Goal: Task Accomplishment & Management: Complete application form

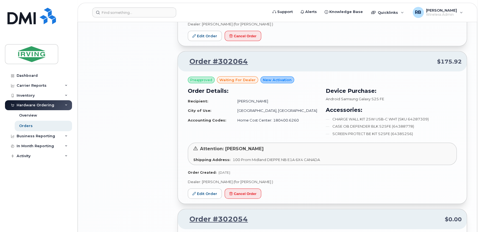
scroll to position [906, 0]
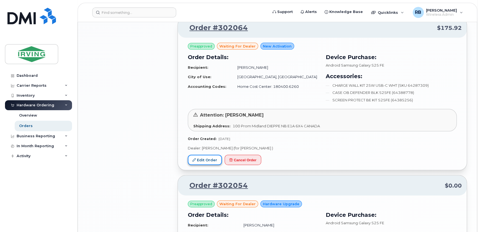
click at [202, 155] on link "Edit Order" at bounding box center [205, 160] width 34 height 10
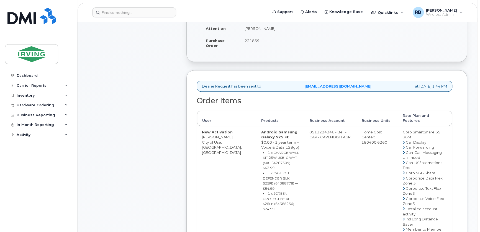
scroll to position [168, 0]
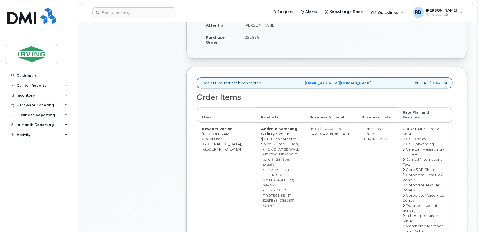
drag, startPoint x: 307, startPoint y: 129, endPoint x: 329, endPoint y: 128, distance: 21.9
copy td "511224346"
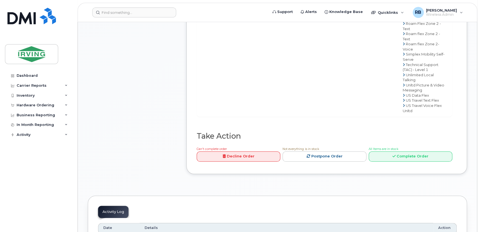
scroll to position [503, 0]
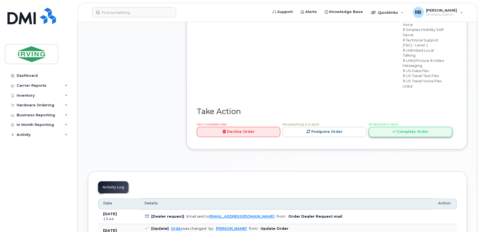
click at [381, 131] on link "Complete Order" at bounding box center [410, 132] width 84 height 10
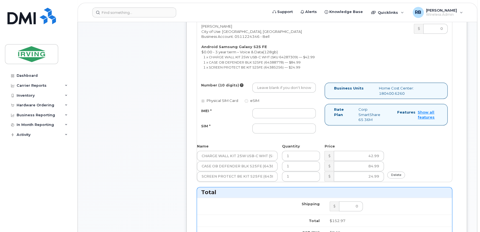
scroll to position [235, 0]
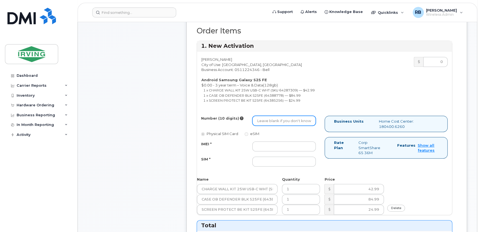
click at [288, 122] on input "Number (10 digits)" at bounding box center [283, 121] width 63 height 10
type input "9026701893"
click at [276, 144] on input "IMEI *" at bounding box center [283, 147] width 63 height 10
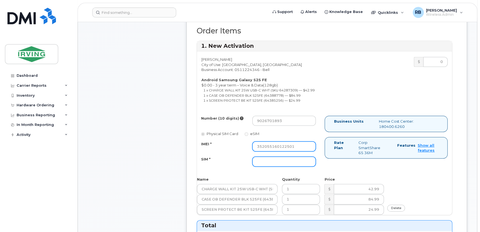
type input "352055160122501"
click at [276, 163] on input "SIM *" at bounding box center [283, 162] width 63 height 10
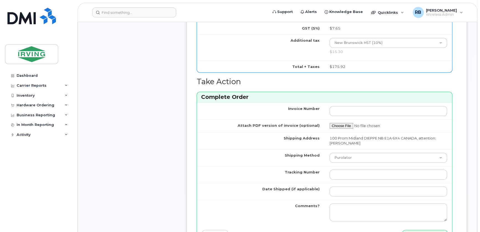
scroll to position [503, 0]
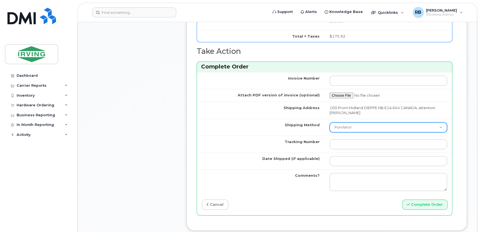
type input "89302610207712407656"
click at [349, 125] on select "Purolator UPS FedEx Canada Post Courier Other Drop Off Pick Up" at bounding box center [388, 128] width 118 height 10
select select "Courier"
click at [329, 123] on select "Purolator UPS FedEx Canada Post Courier Other Drop Off Pick Up" at bounding box center [388, 128] width 118 height 10
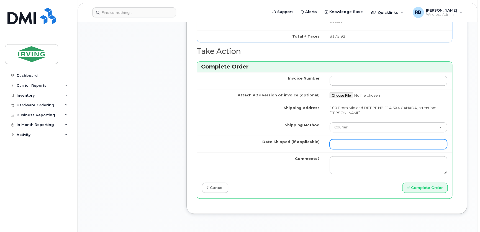
click at [347, 144] on input "Date Shipped (if applicable)" at bounding box center [388, 144] width 118 height 10
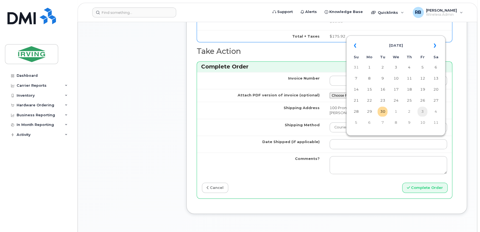
click at [424, 113] on td "3" at bounding box center [422, 112] width 10 height 10
type input "2025-10-03"
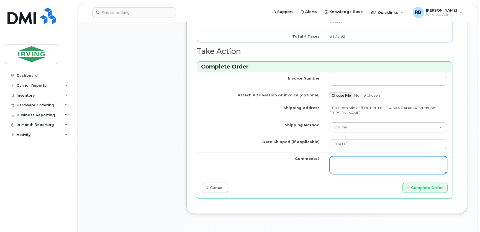
click at [335, 162] on textarea "Comments?" at bounding box center [388, 165] width 118 height 18
paste textarea "Please be advised the order has been placed. SO#26211520 As requested, the avai…"
drag, startPoint x: 341, startPoint y: 166, endPoint x: 363, endPoint y: 167, distance: 22.2
click at [363, 167] on textarea "Please be advised the order has been placed. SO#26211520 As requested, the avai…" at bounding box center [388, 165] width 118 height 18
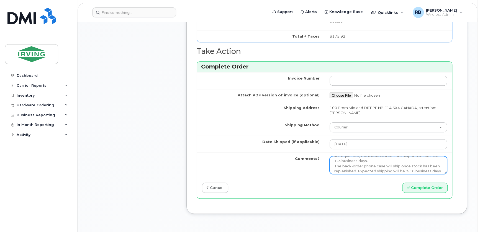
scroll to position [25, 0]
type textarea "Please be advised the order has been placed. SO#26211692 As requested, the avai…"
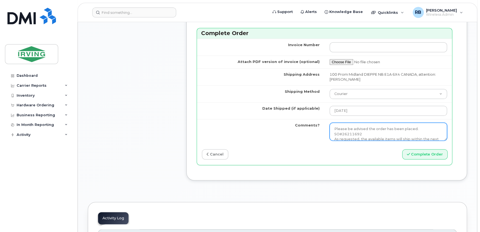
scroll to position [503, 0]
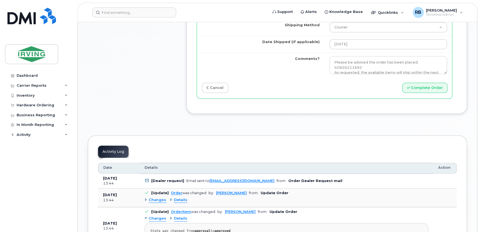
scroll to position [604, 0]
click at [438, 84] on button "Complete Order" at bounding box center [424, 87] width 45 height 10
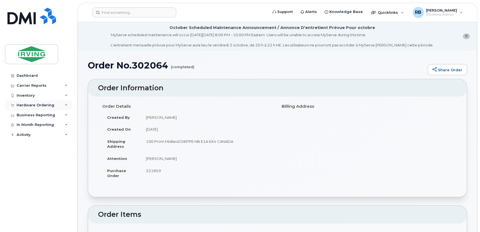
click at [43, 105] on div "Hardware Ordering" at bounding box center [36, 105] width 38 height 4
click at [30, 124] on div "Orders" at bounding box center [26, 126] width 14 height 5
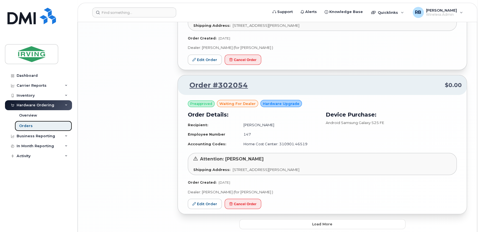
scroll to position [1208, 0]
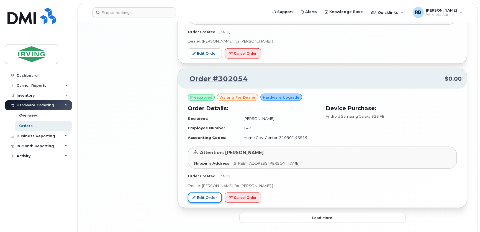
click at [215, 193] on link "Edit Order" at bounding box center [205, 198] width 34 height 10
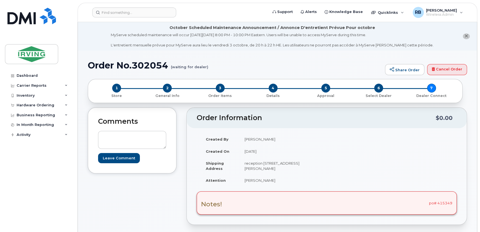
click at [444, 202] on div "Notes! po# 415349" at bounding box center [327, 203] width 260 height 23
drag, startPoint x: 444, startPoint y: 202, endPoint x: 435, endPoint y: 183, distance: 20.9
click at [435, 183] on div "Created By Renelle LeBlanc Created On September 29, 2025 Shipping Address recep…" at bounding box center [327, 162] width 260 height 58
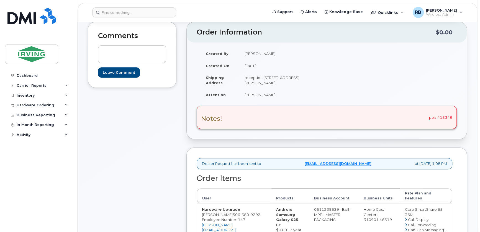
scroll to position [168, 0]
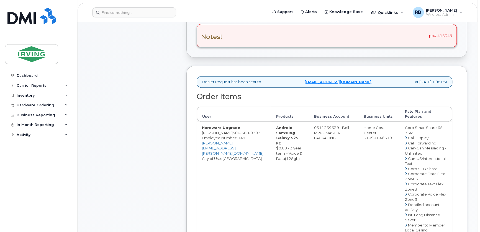
click at [444, 33] on div "Notes! po# 415349" at bounding box center [327, 35] width 260 height 23
click at [444, 34] on div "Notes! po# 415349" at bounding box center [327, 35] width 260 height 23
copy div "415349"
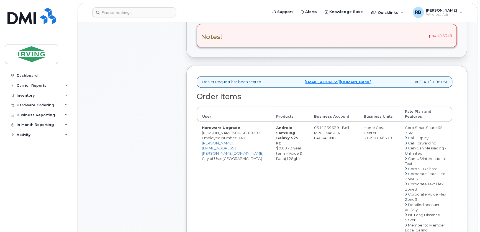
drag, startPoint x: 228, startPoint y: 133, endPoint x: 200, endPoint y: 133, distance: 28.0
copy td "Martin Richard"
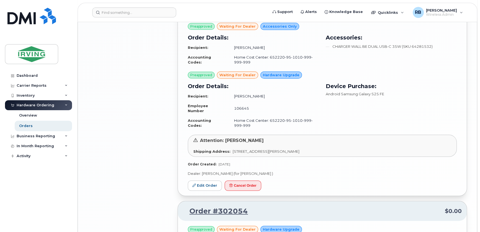
scroll to position [1074, 0]
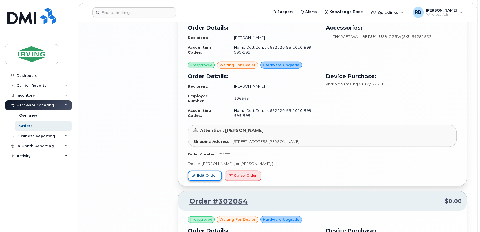
click at [201, 171] on link "Edit Order" at bounding box center [205, 176] width 34 height 10
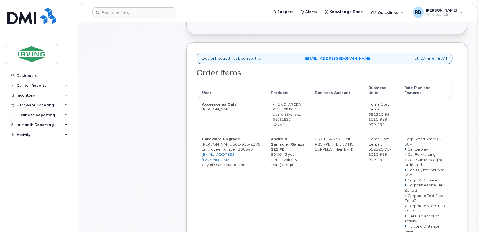
scroll to position [201, 0]
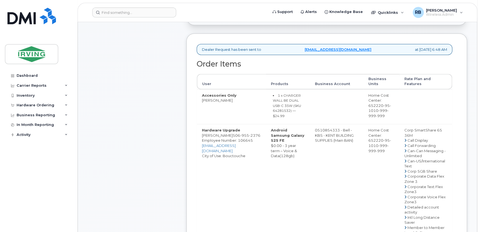
drag, startPoint x: 225, startPoint y: 130, endPoint x: 202, endPoint y: 129, distance: 22.7
copy td "[PERSON_NAME]"
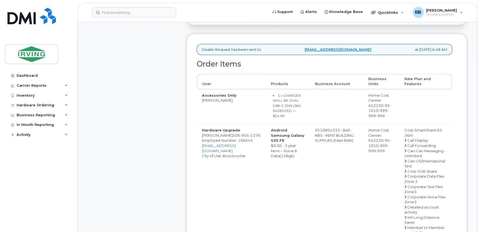
click at [274, 105] on small "1 x CHARGER WALL BE DUAL USB-C 35W (SKU 64281532) — $24.99" at bounding box center [287, 106] width 28 height 25
copy small "64281532"
click at [135, 16] on input at bounding box center [134, 12] width 84 height 10
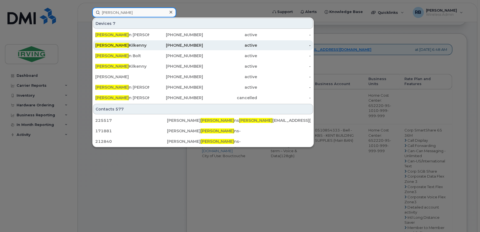
type input "STEVE"
click at [122, 44] on div "Steve Kilkenny" at bounding box center [122, 46] width 54 height 6
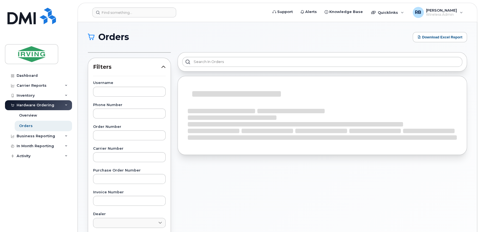
click at [84, 106] on div "Filters Username Phone Number Order Number Carrier Number Purchase Order Number…" at bounding box center [129, 216] width 90 height 334
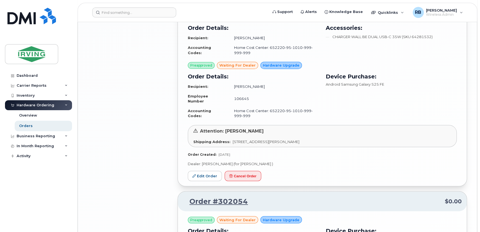
scroll to position [1074, 0]
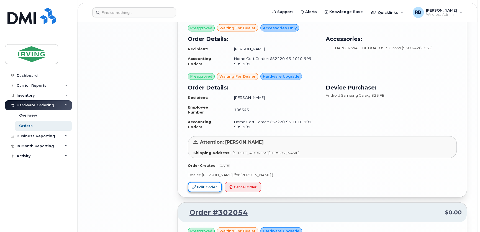
click at [214, 182] on link "Edit Order" at bounding box center [205, 187] width 34 height 10
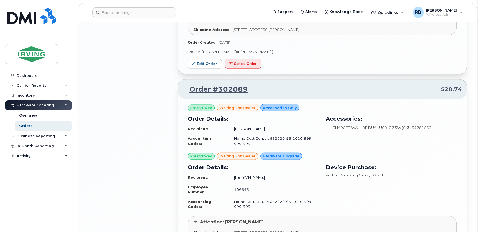
scroll to position [973, 0]
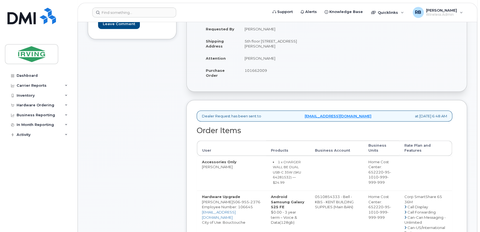
scroll to position [201, 0]
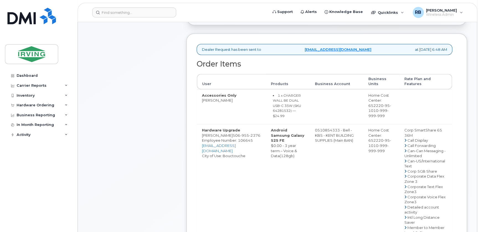
drag, startPoint x: 310, startPoint y: 123, endPoint x: 333, endPoint y: 124, distance: 22.7
copy td "510854333"
click at [232, 133] on span "[PHONE_NUMBER]" at bounding box center [246, 135] width 28 height 4
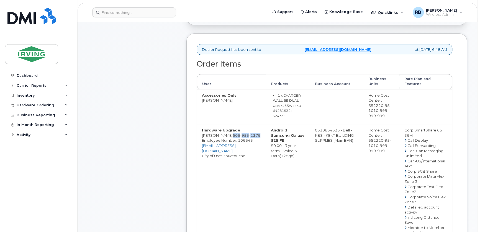
click at [232, 133] on span "[PHONE_NUMBER]" at bounding box center [246, 135] width 28 height 4
copy span "[PHONE_NUMBER]"
click at [179, 119] on div "Comments Leave Comment Order Information $28.74 Created By [PERSON_NAME] Create…" at bounding box center [277, 200] width 379 height 588
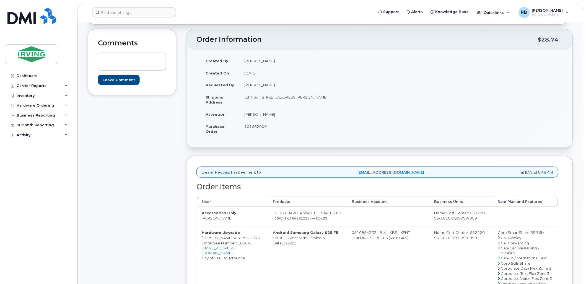
scroll to position [78, 0]
click at [172, 211] on div "Comments Leave Comment" at bounding box center [132, 262] width 89 height 465
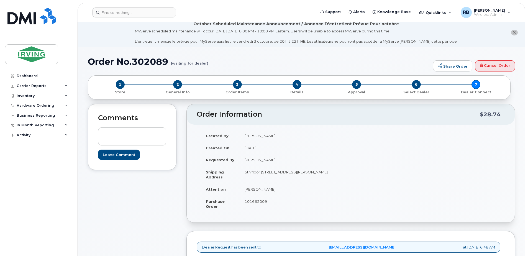
scroll to position [0, 0]
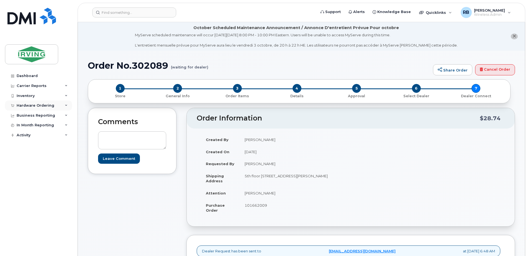
click at [30, 107] on div "Hardware Ordering" at bounding box center [36, 105] width 38 height 4
click at [21, 128] on div "Orders" at bounding box center [26, 126] width 14 height 5
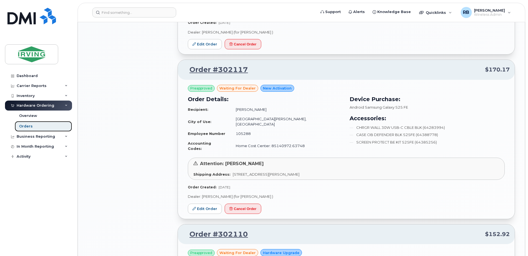
scroll to position [664, 0]
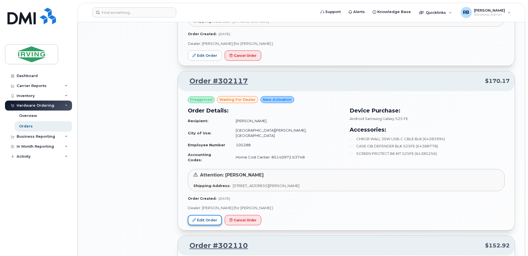
click at [207, 215] on link "Edit Order" at bounding box center [205, 220] width 34 height 10
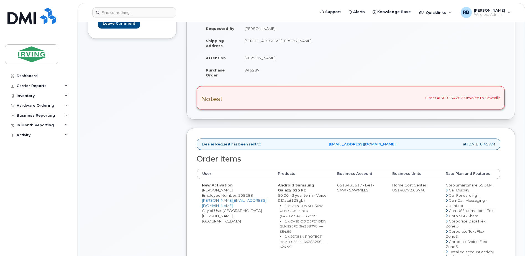
scroll to position [148, 0]
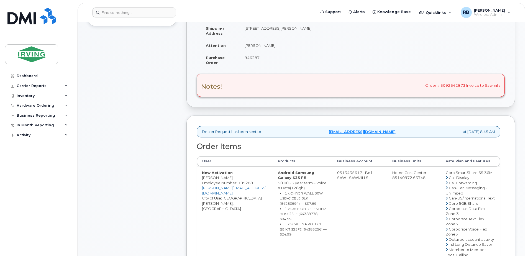
click at [451, 85] on div "Notes! Order # 5092642873 Invoice to Sawmills" at bounding box center [351, 85] width 308 height 23
copy div "5092642873"
click at [254, 58] on span "946287" at bounding box center [251, 57] width 15 height 4
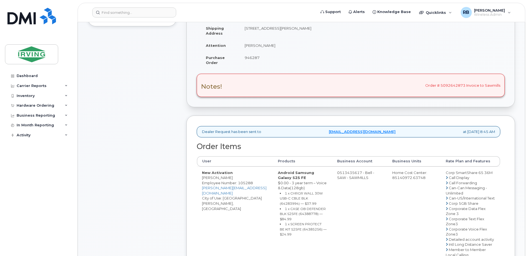
copy span "946287"
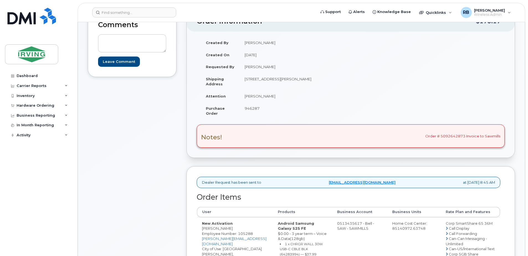
scroll to position [111, 0]
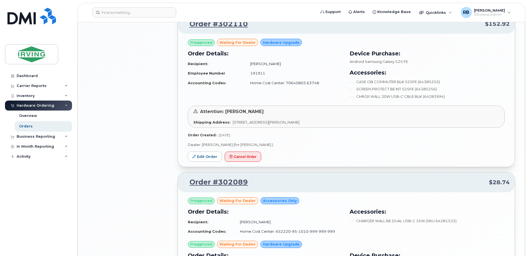
scroll to position [849, 0]
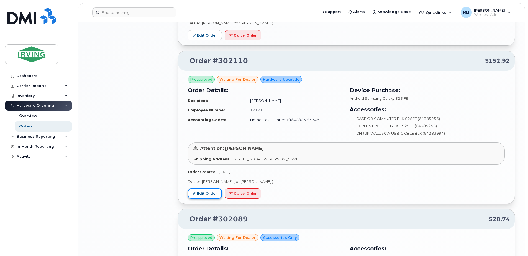
click at [204, 188] on link "Edit Order" at bounding box center [205, 193] width 34 height 10
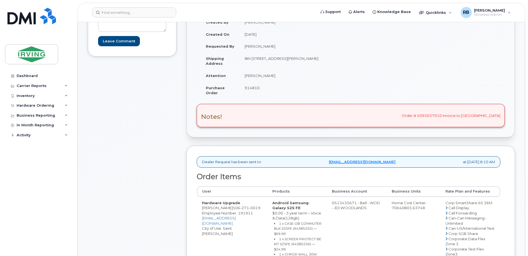
scroll to position [74, 0]
